Goal: Find specific page/section: Find specific page/section

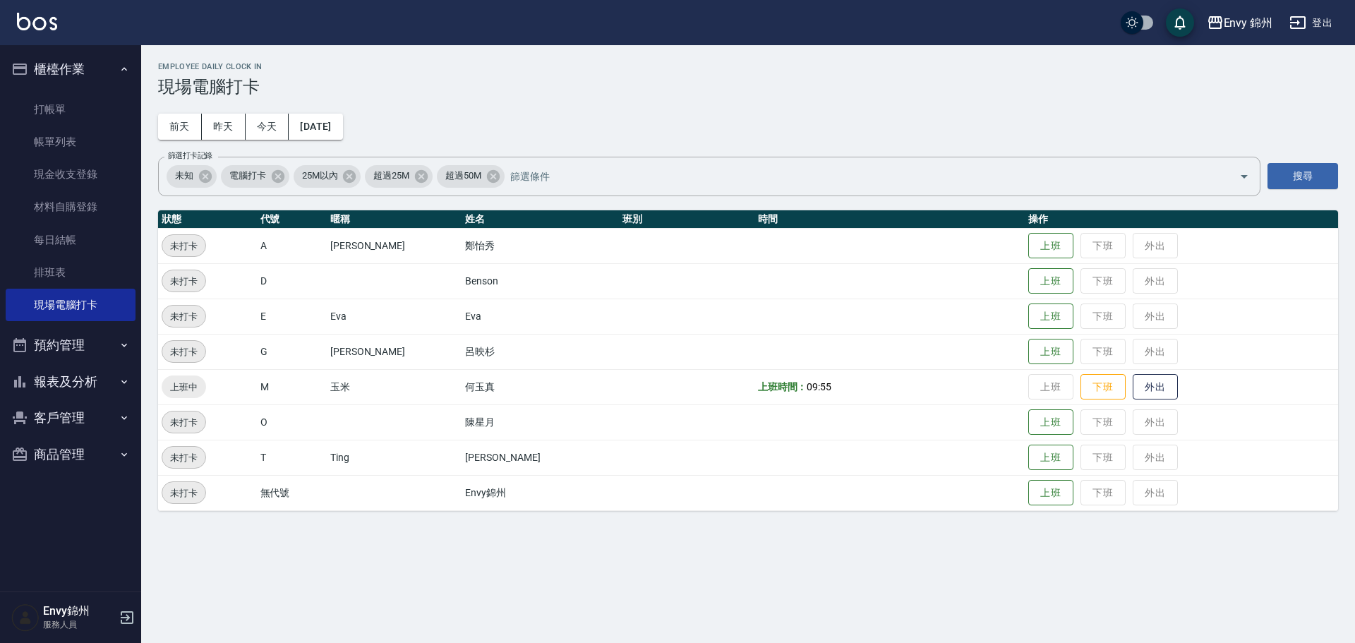
click at [733, 603] on div "Employee Daily Clock In 現場電腦打卡 [DATE] [DATE] [DATE] [DATE] 篩選打卡記錄 未知 電腦打卡 25M以內…" at bounding box center [677, 321] width 1355 height 643
click at [112, 140] on link "帳單列表" at bounding box center [71, 142] width 130 height 32
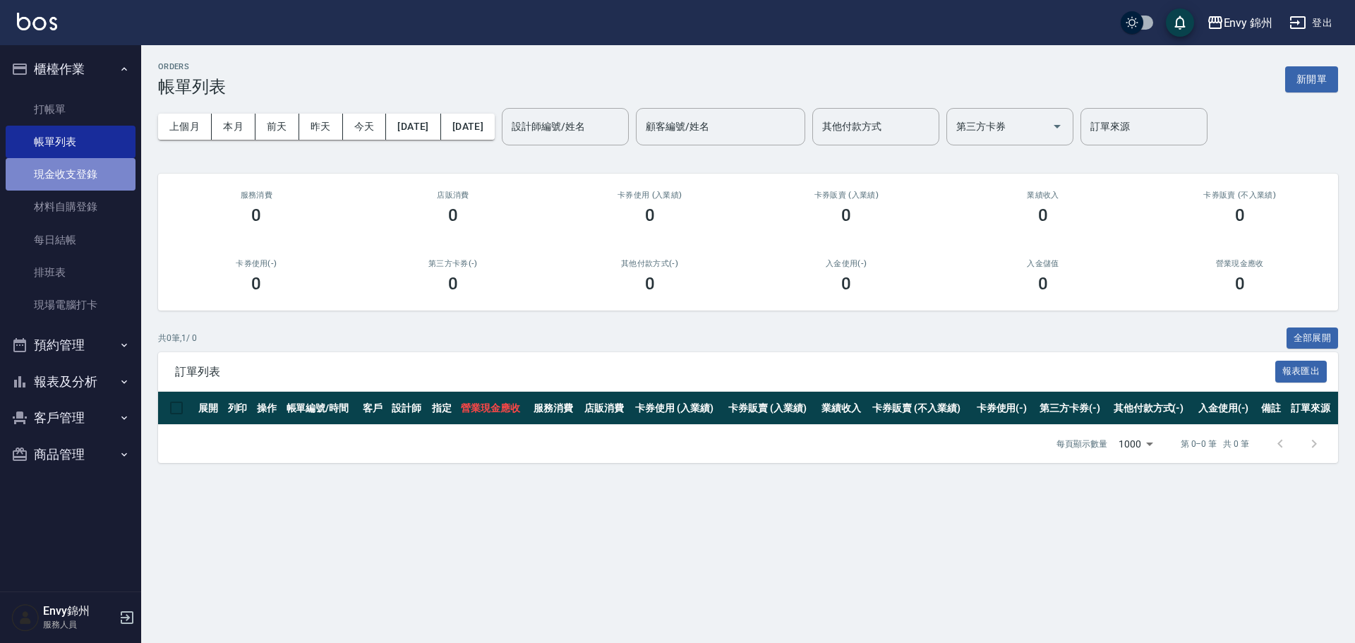
click at [97, 178] on link "現金收支登錄" at bounding box center [71, 174] width 130 height 32
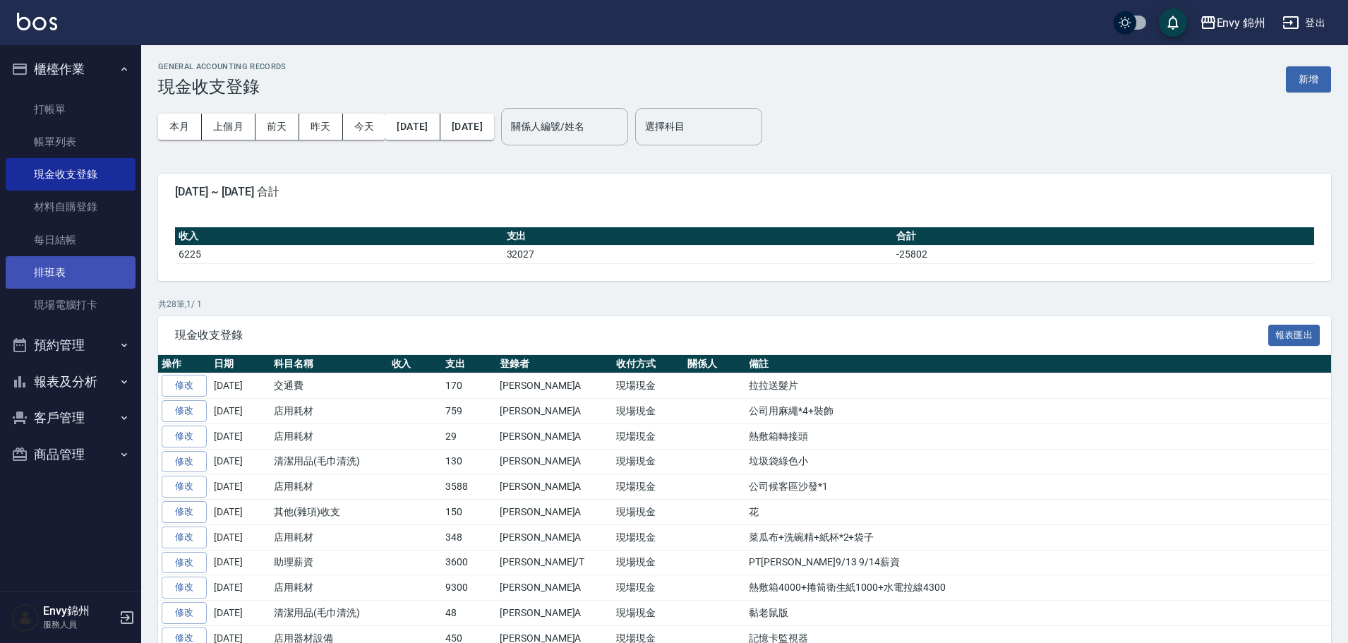
click at [78, 257] on link "排班表" at bounding box center [71, 272] width 130 height 32
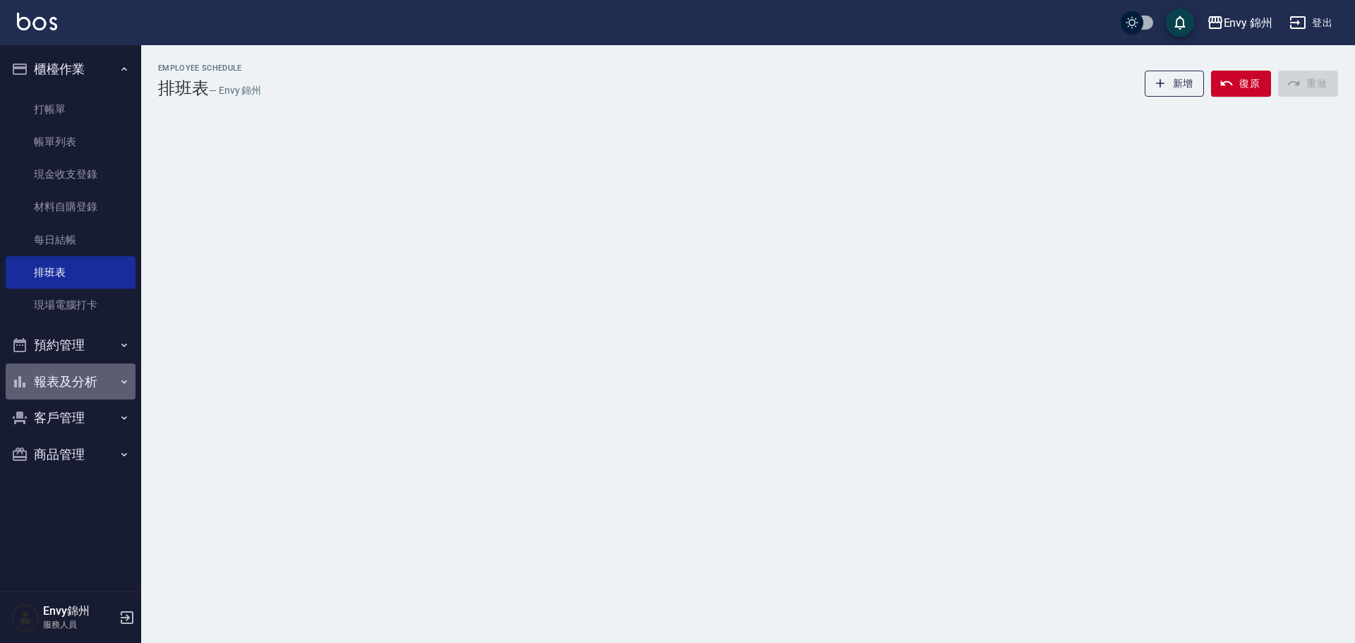
click at [105, 378] on button "報表及分析" at bounding box center [71, 381] width 130 height 37
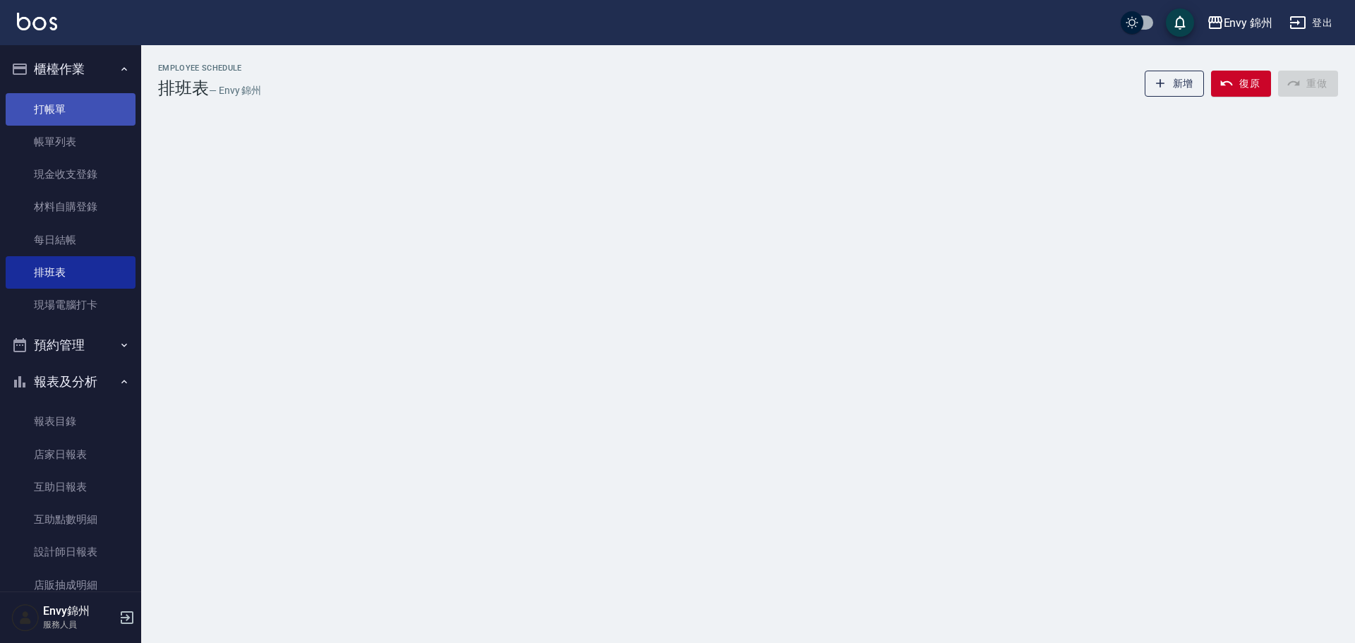
click at [50, 111] on link "打帳單" at bounding box center [71, 109] width 130 height 32
